Goal: Transaction & Acquisition: Purchase product/service

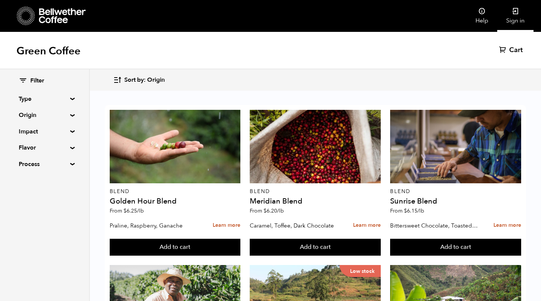
click at [518, 17] on link "Sign in" at bounding box center [515, 16] width 36 height 32
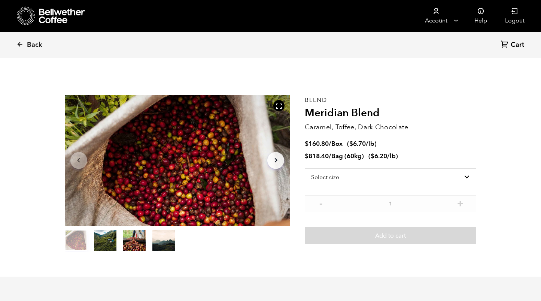
scroll to position [326, 399]
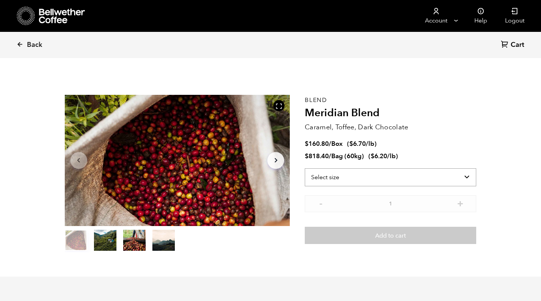
select select "bag-3"
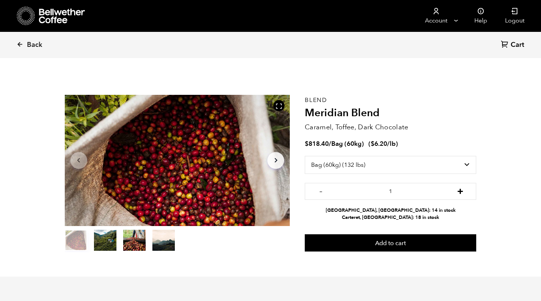
click at [465, 192] on button "+" at bounding box center [460, 189] width 9 height 7
type input "2"
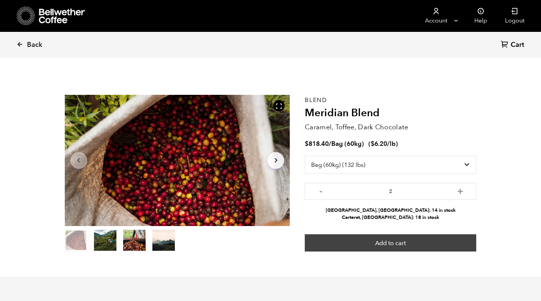
click at [411, 240] on button "Add to cart" at bounding box center [390, 242] width 171 height 17
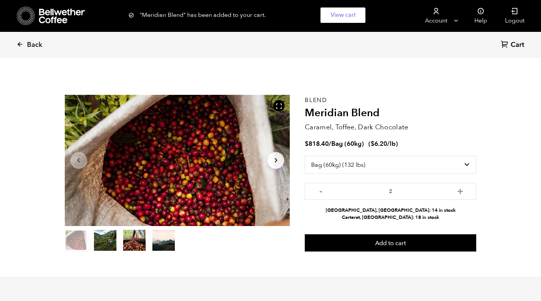
click at [511, 43] on span "Cart" at bounding box center [517, 44] width 13 height 9
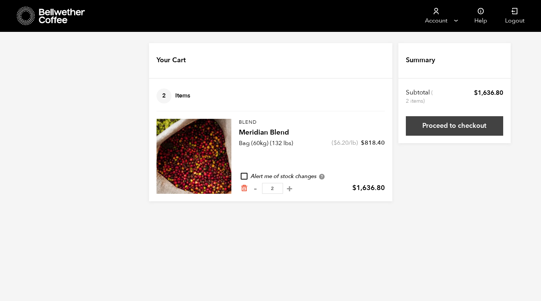
click at [464, 119] on link "Proceed to checkout" at bounding box center [454, 125] width 97 height 19
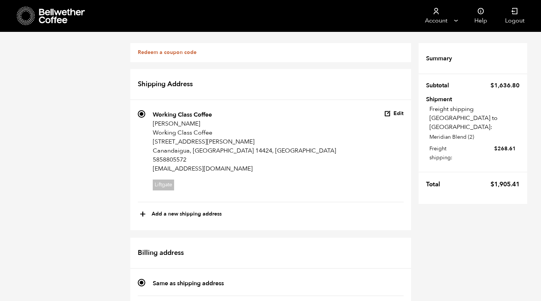
click at [509, 180] on bdi "$ 1,905.41" at bounding box center [504, 184] width 29 height 9
drag, startPoint x: 481, startPoint y: 166, endPoint x: 524, endPoint y: 165, distance: 42.3
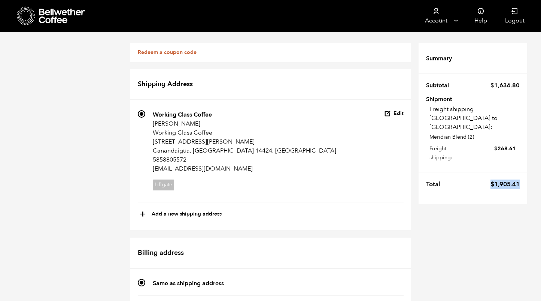
click at [524, 171] on tr "Total $ 1,905.41" at bounding box center [473, 181] width 109 height 21
copy bdi "$ 1,905.41"
